Goal: Navigation & Orientation: Find specific page/section

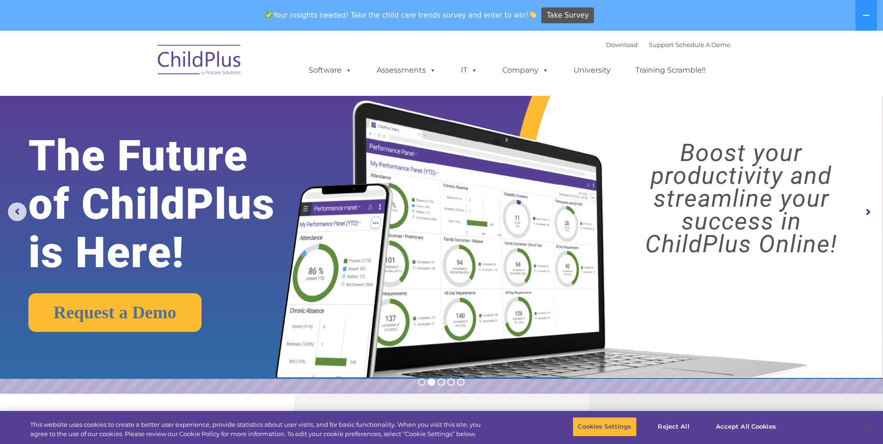
select select "MEDIUM"
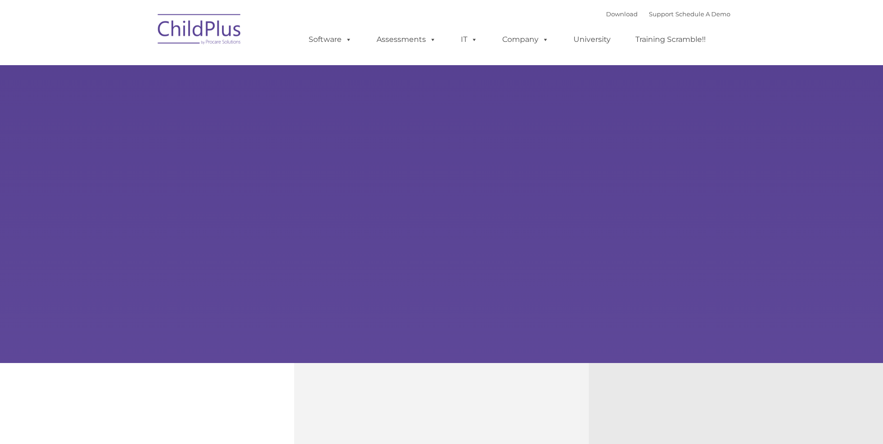
type input ""
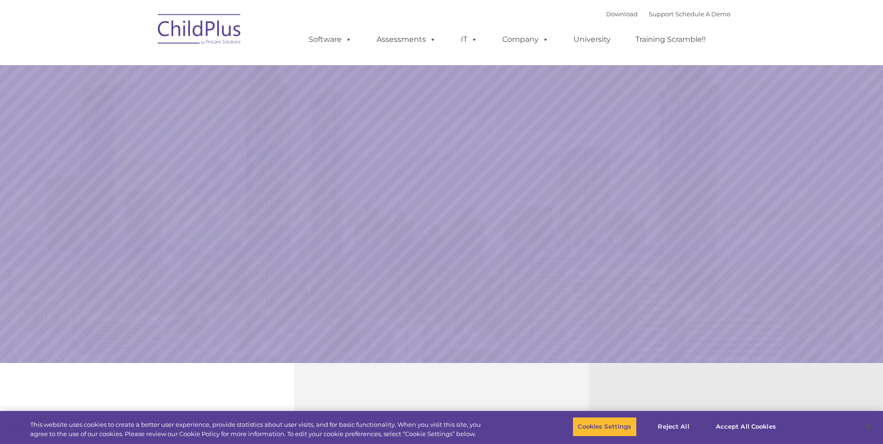
select select "MEDIUM"
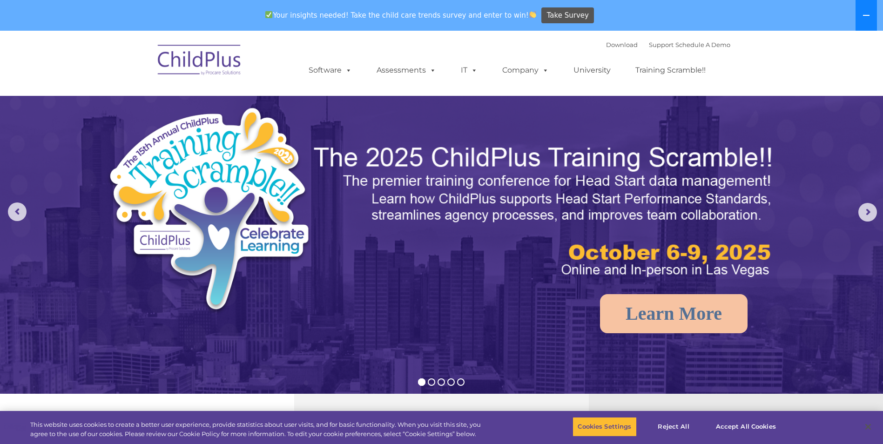
click at [865, 18] on icon at bounding box center [866, 15] width 7 height 7
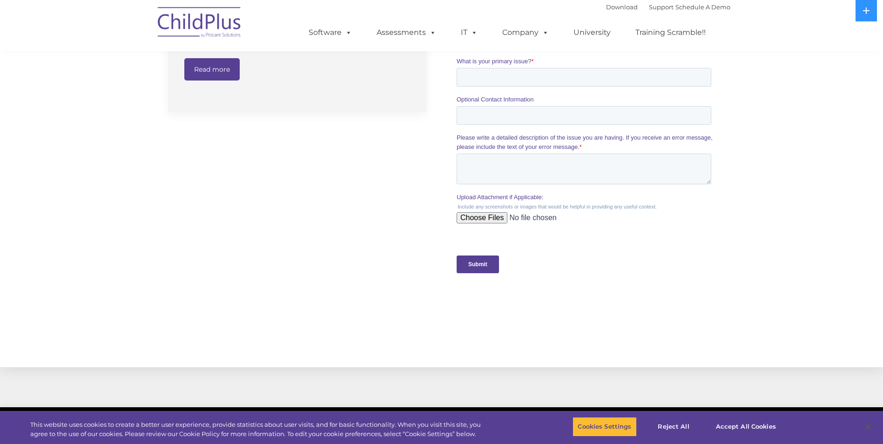
scroll to position [885, 0]
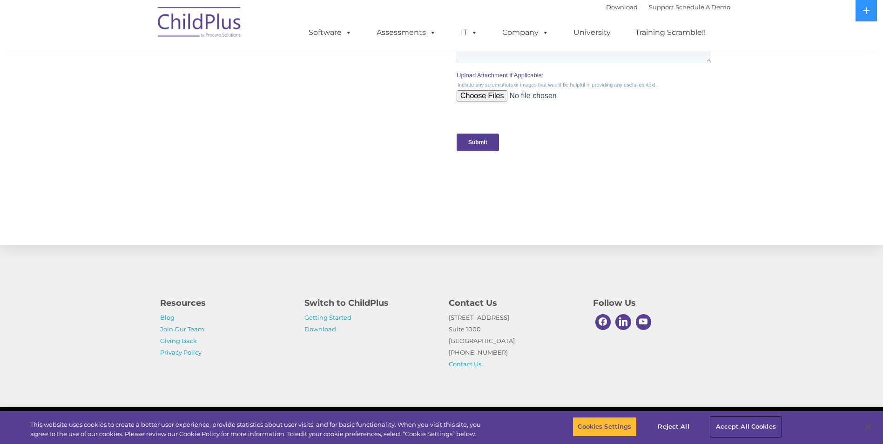
click at [749, 428] on button "Accept All Cookies" at bounding box center [746, 427] width 70 height 20
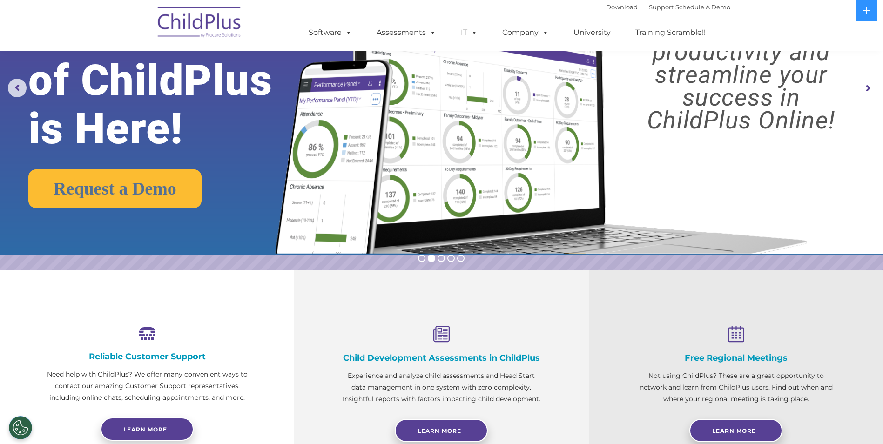
scroll to position [0, 0]
